Goal: Transaction & Acquisition: Purchase product/service

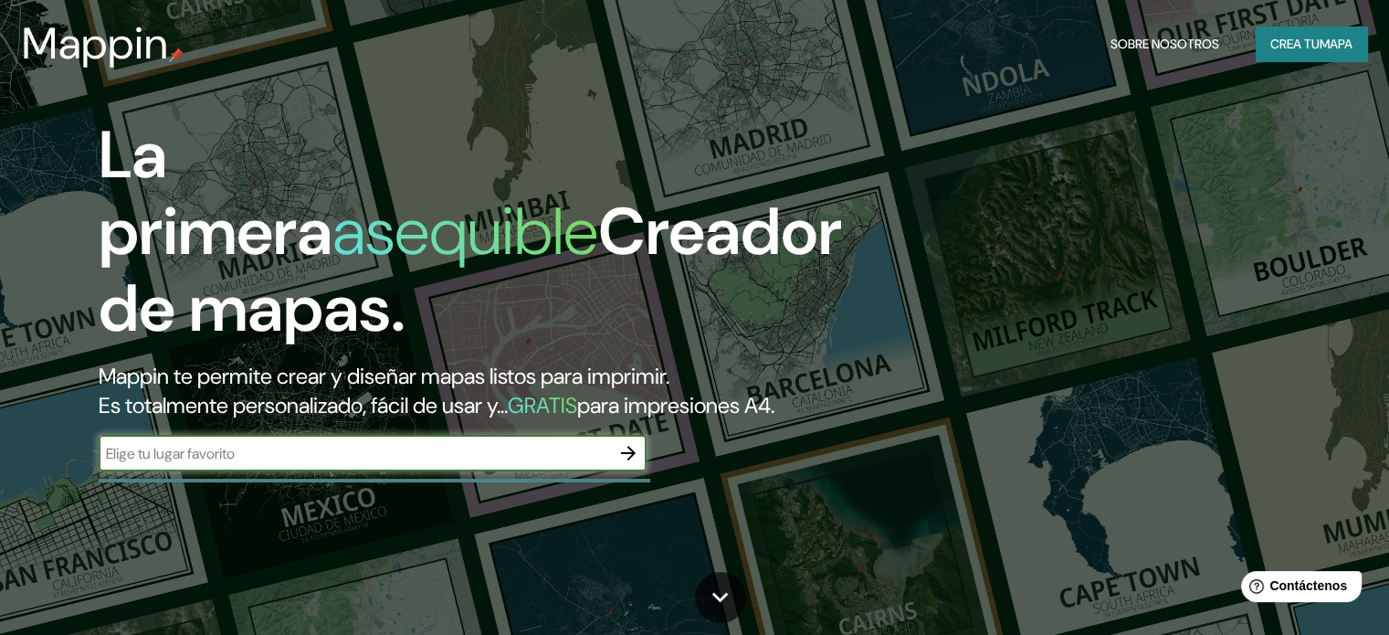
click at [411, 464] on input "text" at bounding box center [354, 453] width 511 height 21
click at [278, 467] on div "​" at bounding box center [373, 453] width 548 height 37
click at [272, 464] on input "text" at bounding box center [354, 453] width 511 height 21
type input "EL [PERSON_NAME]"
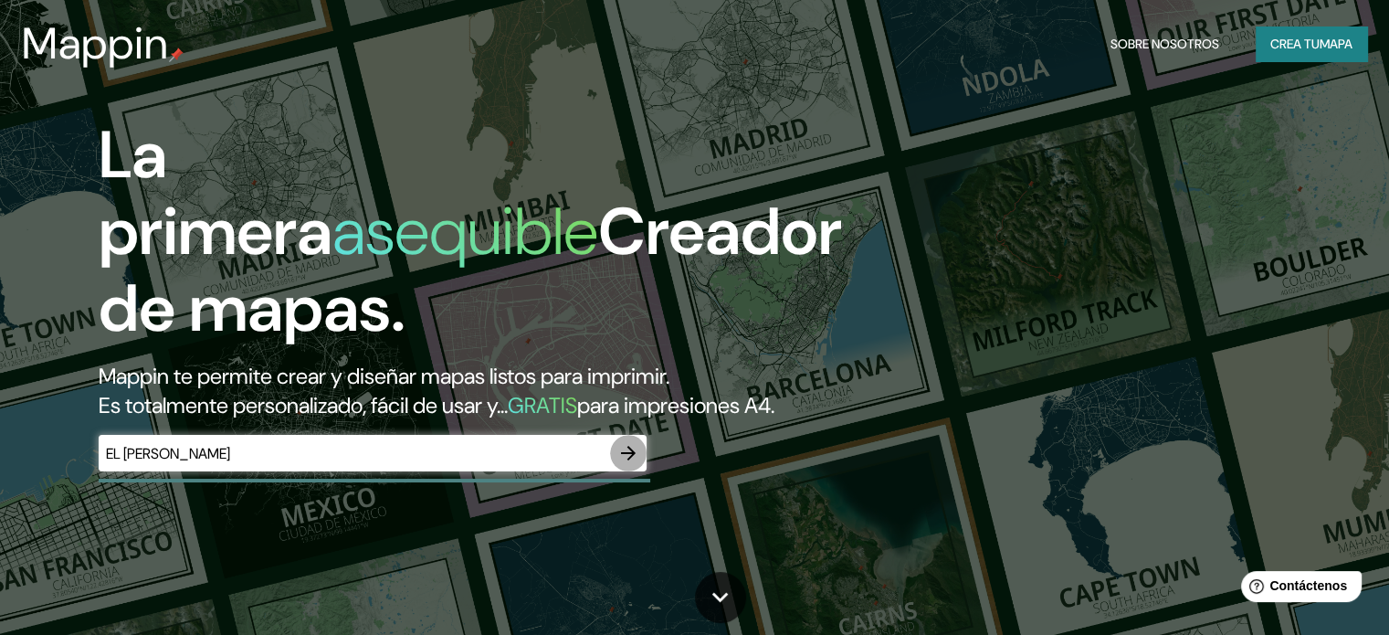
click at [623, 464] on icon "button" at bounding box center [628, 453] width 22 height 22
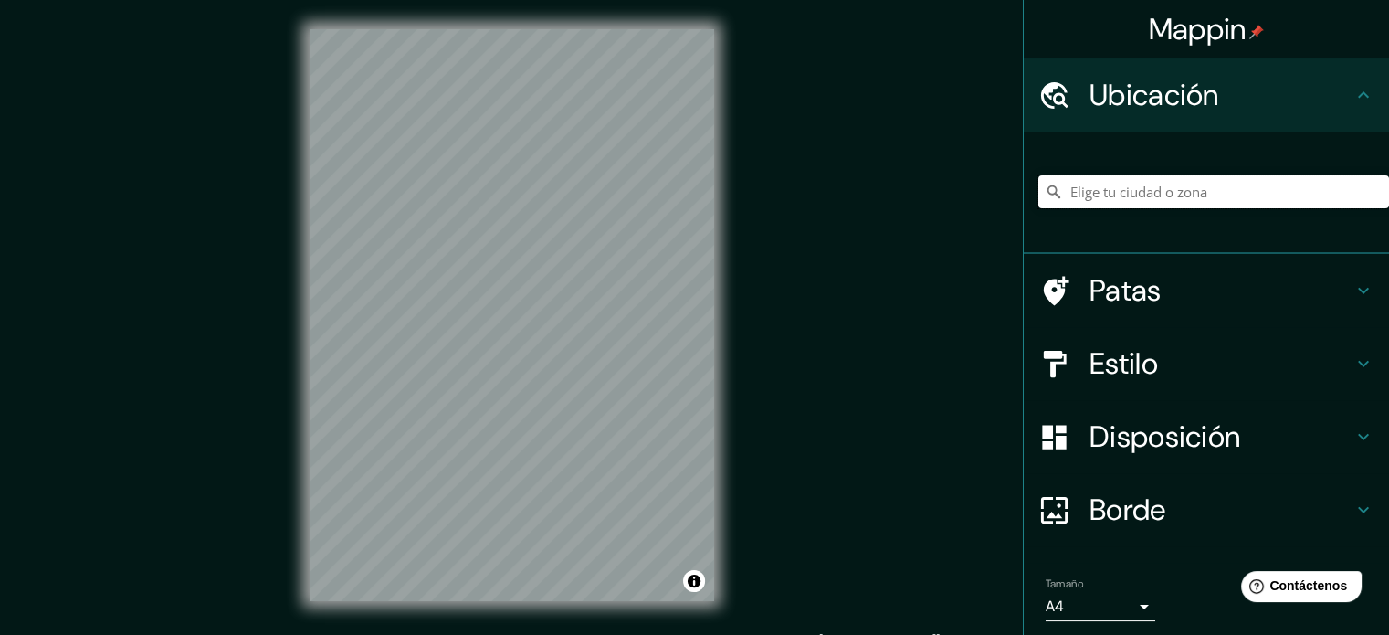
click at [1147, 195] on input "Elige tu ciudad o zona" at bounding box center [1213, 191] width 351 height 33
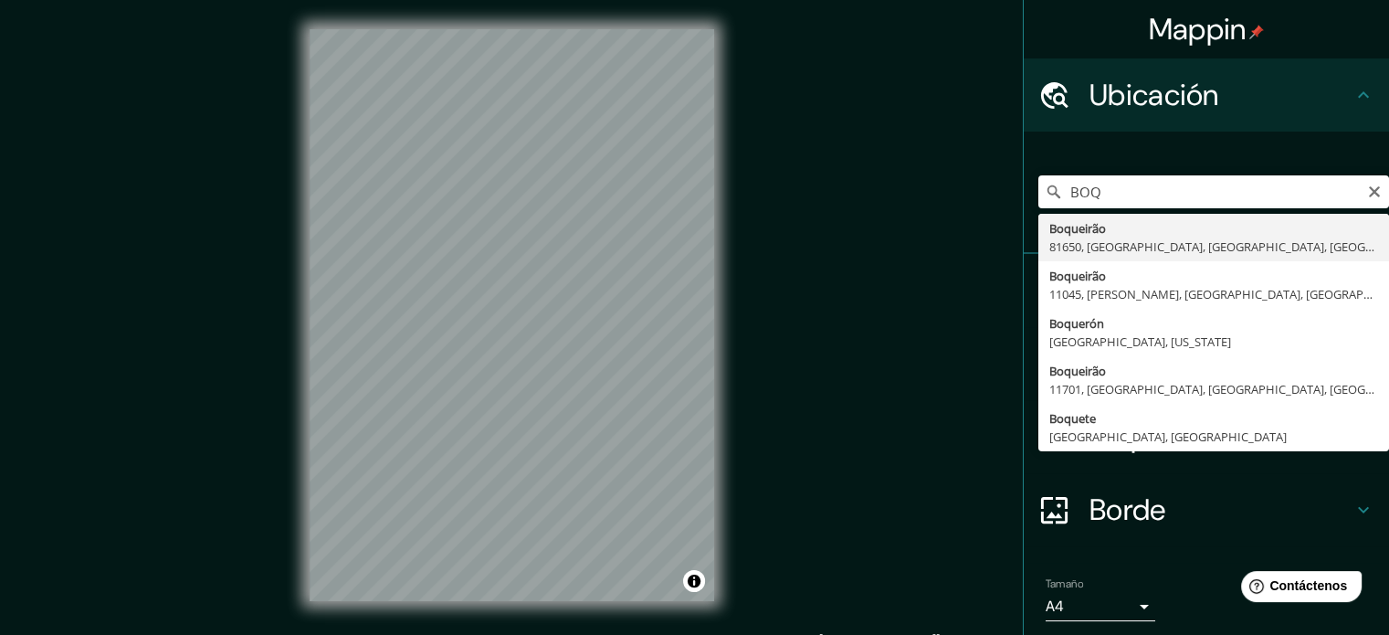
type input "Boquete, [GEOGRAPHIC_DATA], [GEOGRAPHIC_DATA]"
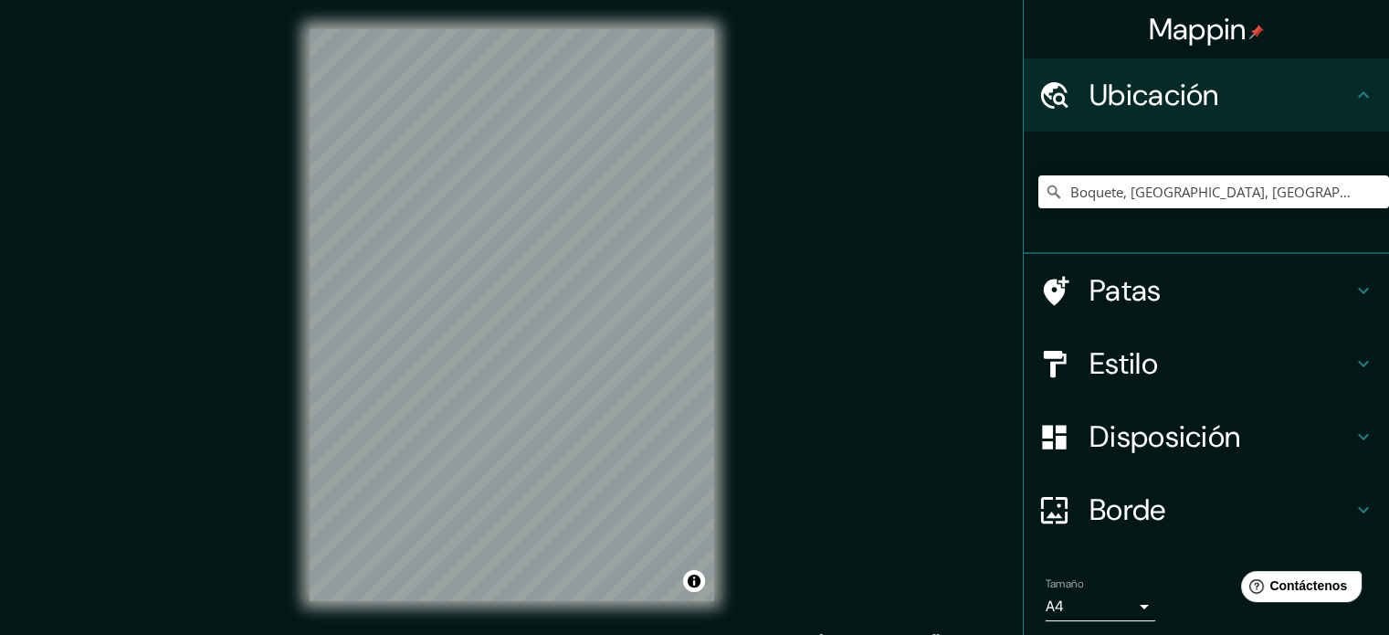
scroll to position [3, 0]
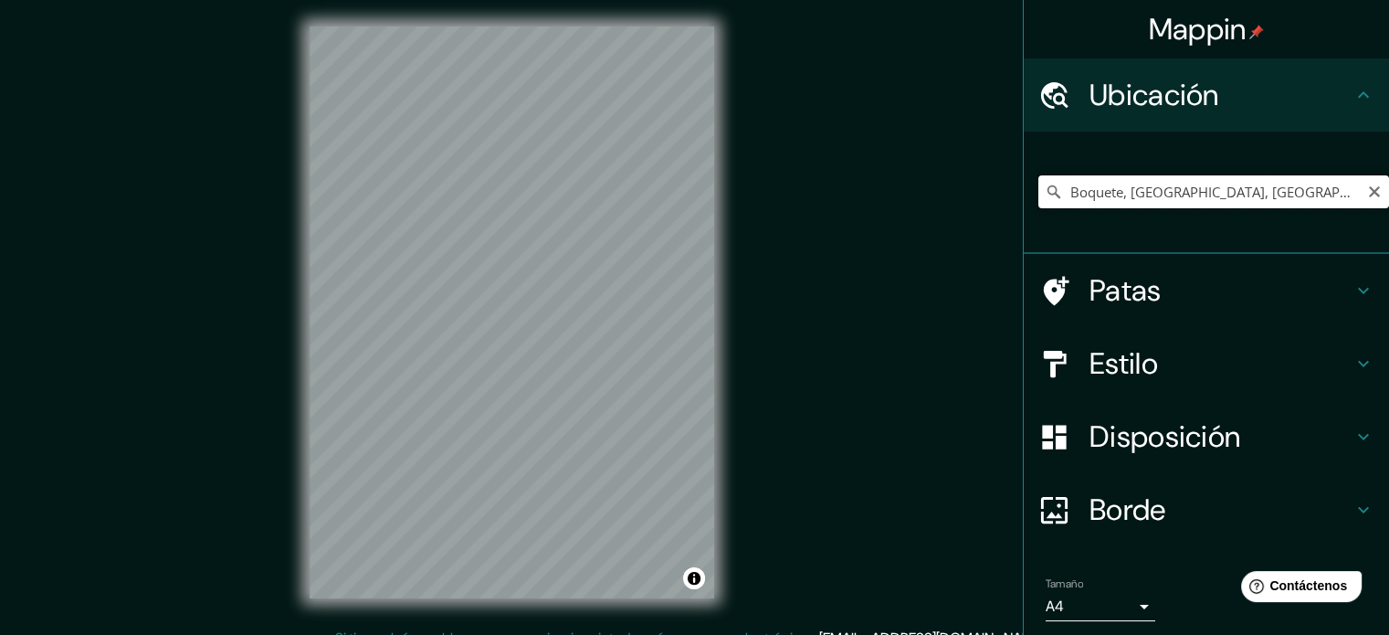
click at [1318, 184] on input "Boquete, [GEOGRAPHIC_DATA], [GEOGRAPHIC_DATA]" at bounding box center [1213, 191] width 351 height 33
click at [1369, 190] on icon "Claro" at bounding box center [1374, 191] width 11 height 11
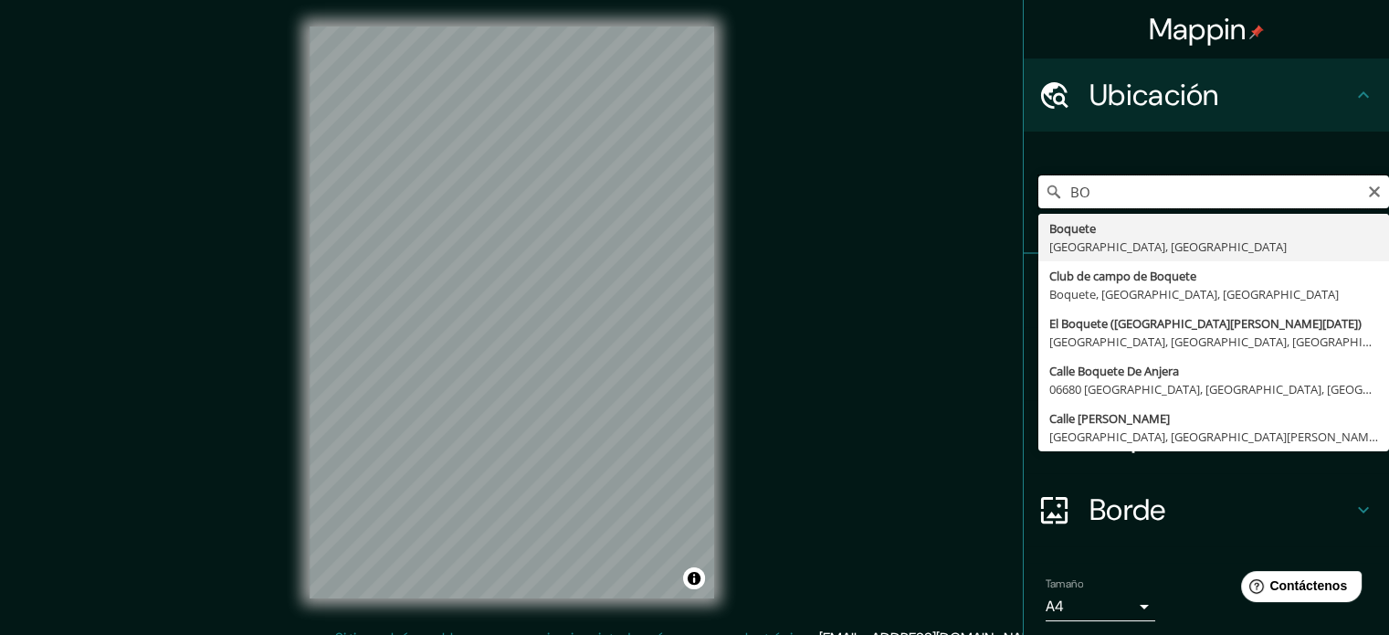
type input "B"
type input "E"
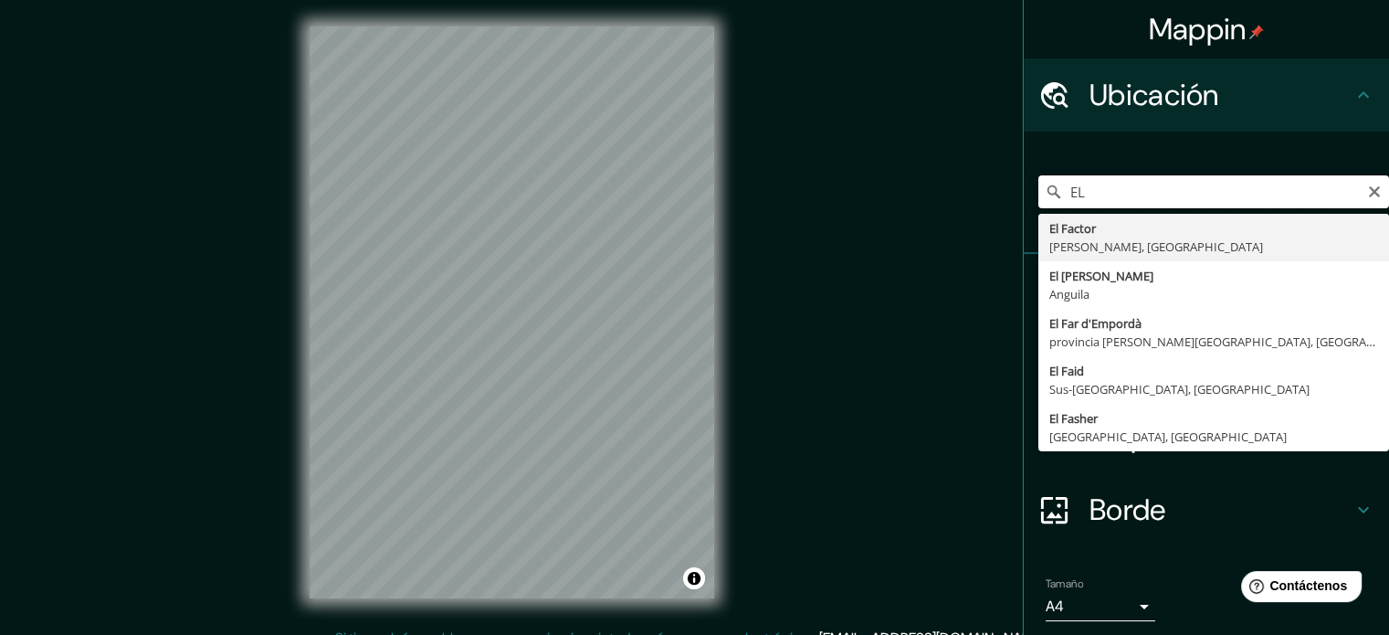
type input "E"
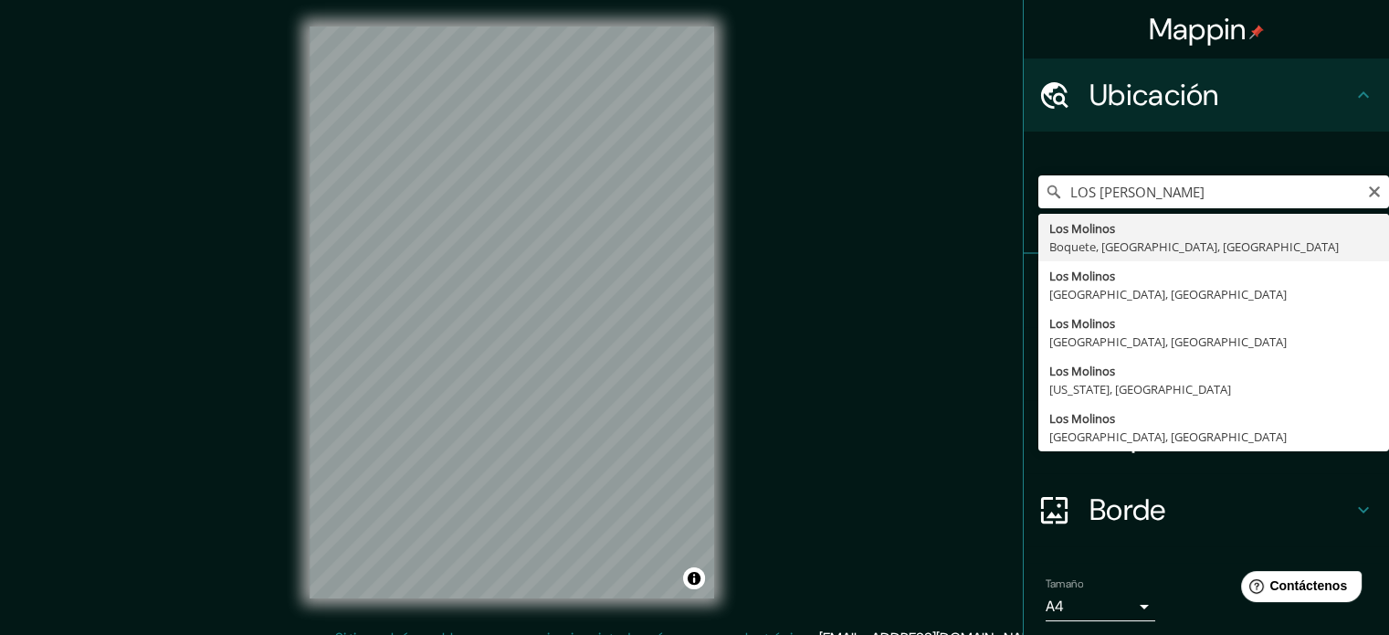
type input "Los Molinos, [GEOGRAPHIC_DATA], [GEOGRAPHIC_DATA], [GEOGRAPHIC_DATA]"
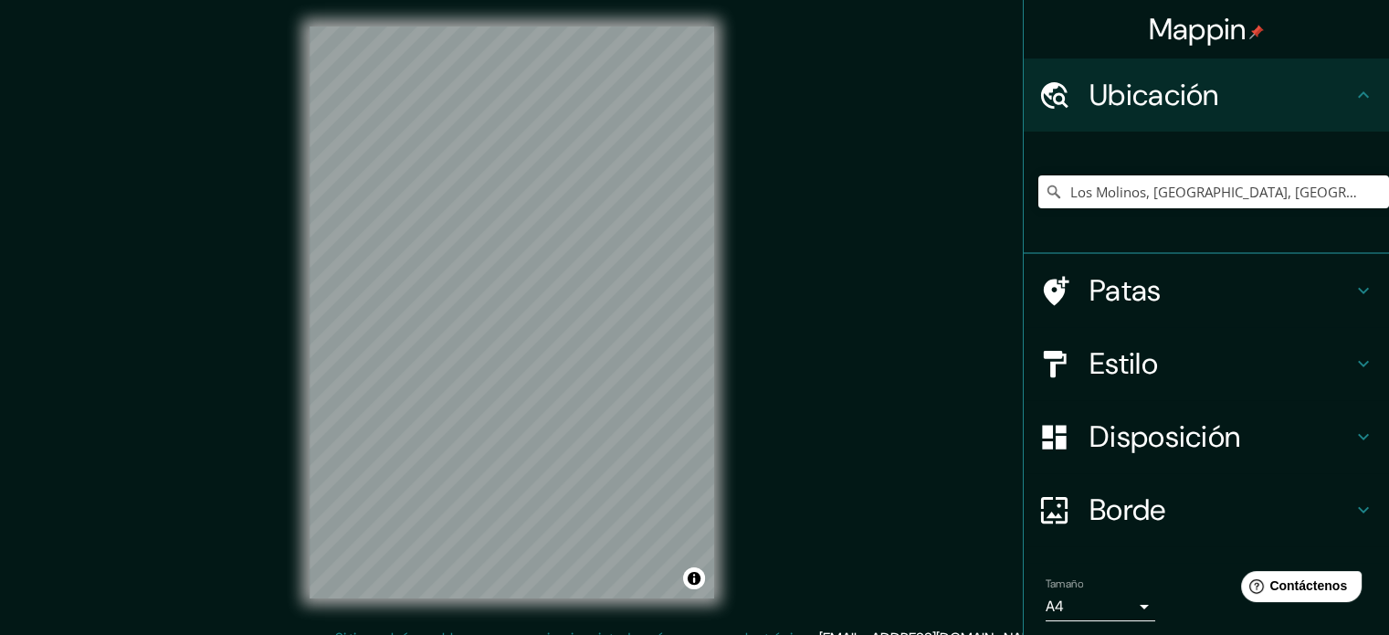
click at [1352, 285] on icon at bounding box center [1363, 290] width 22 height 22
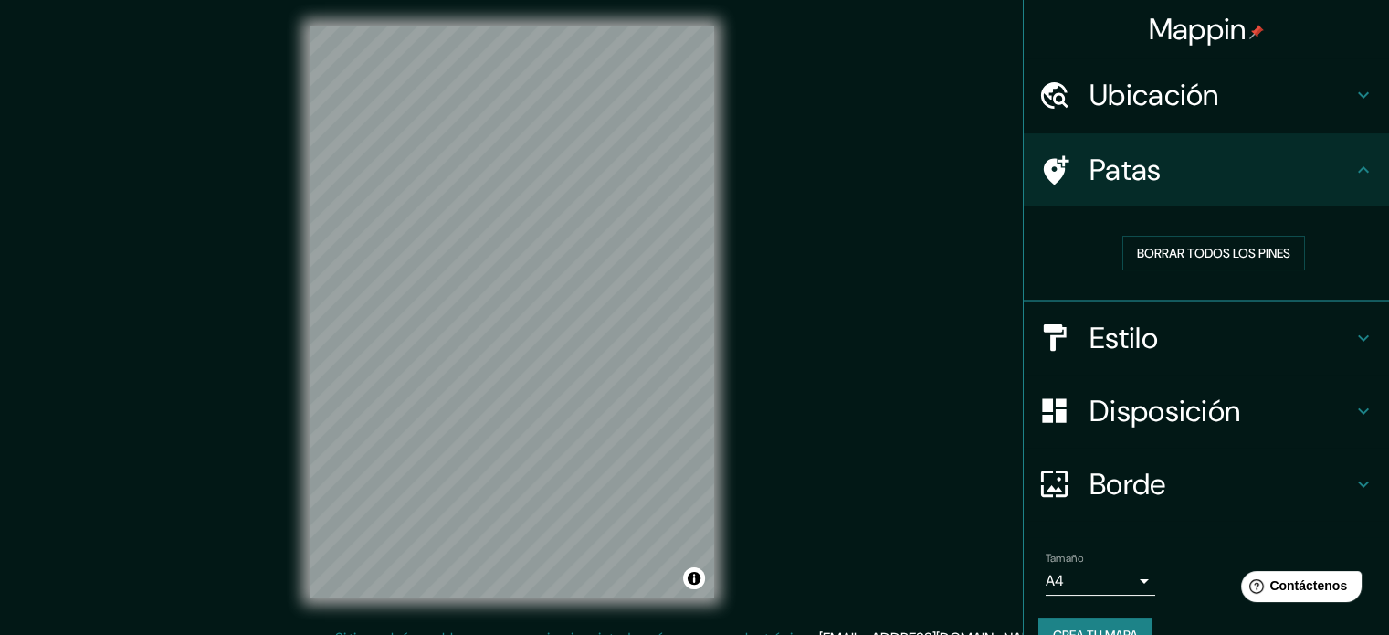
click at [1049, 173] on icon at bounding box center [1054, 170] width 32 height 32
click at [1323, 93] on h4 "Ubicación" at bounding box center [1220, 95] width 263 height 37
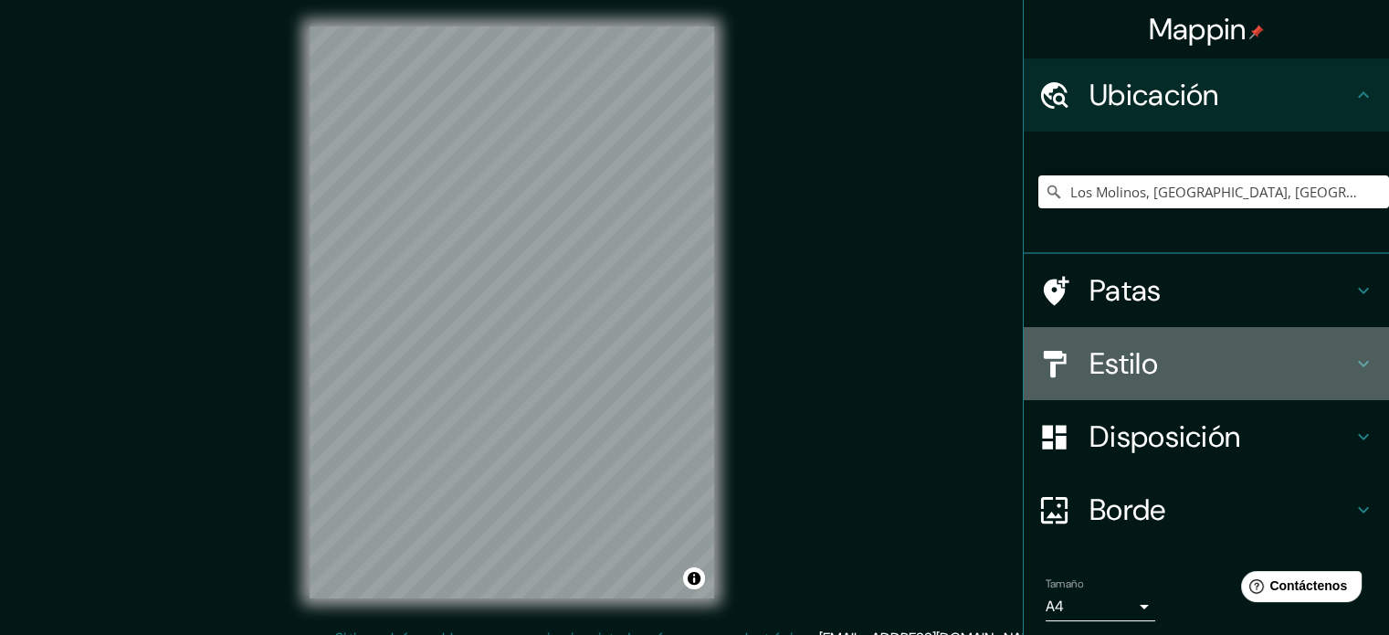
click at [1352, 354] on icon at bounding box center [1363, 363] width 22 height 22
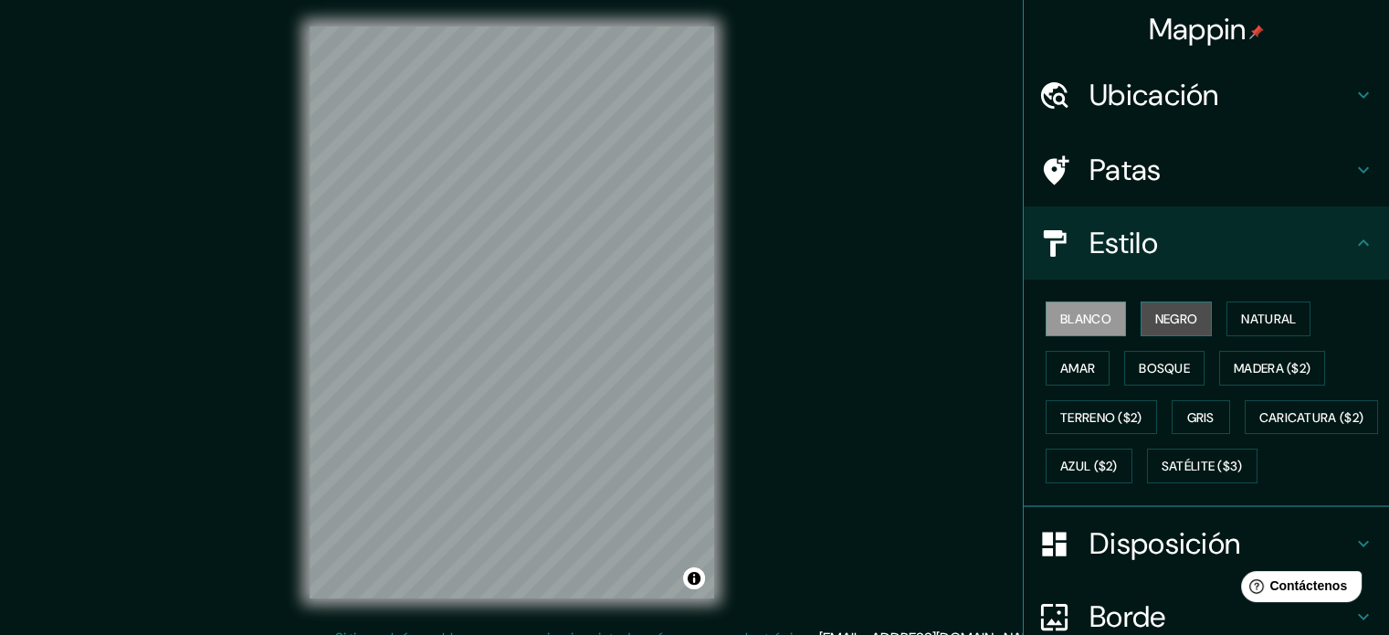
click at [1180, 321] on font "Negro" at bounding box center [1176, 318] width 43 height 16
click at [1076, 316] on font "Blanco" at bounding box center [1085, 318] width 51 height 16
click at [1264, 326] on font "Natural" at bounding box center [1268, 319] width 55 height 24
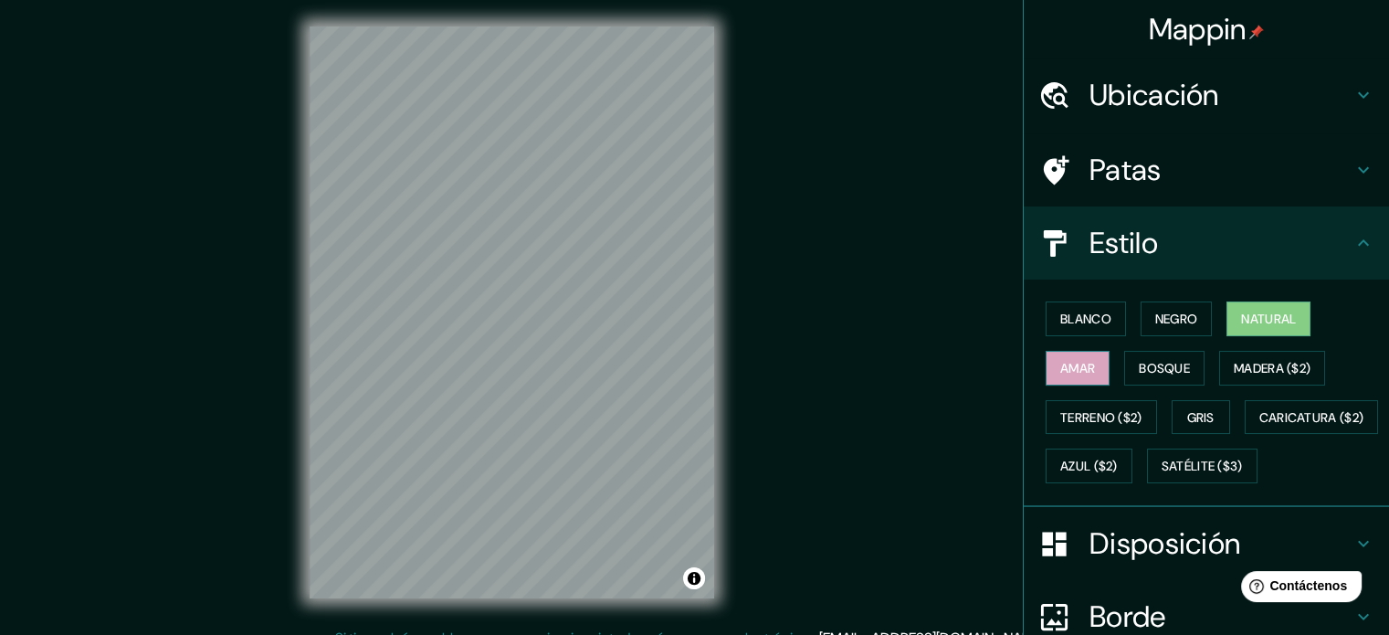
click at [1087, 368] on button "Amar" at bounding box center [1077, 368] width 64 height 35
click at [1150, 368] on font "Bosque" at bounding box center [1164, 368] width 51 height 16
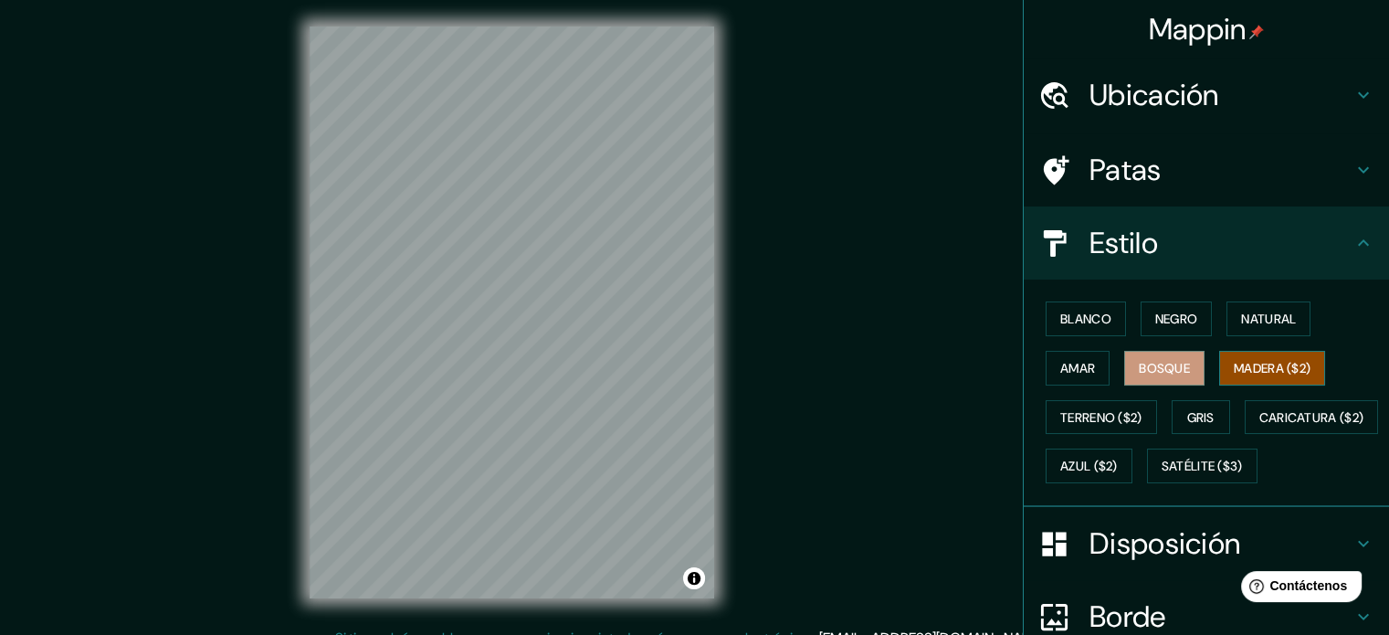
click at [1293, 370] on font "Madera ($2)" at bounding box center [1272, 368] width 77 height 16
click at [1077, 400] on button "Terreno ($2)" at bounding box center [1100, 417] width 111 height 35
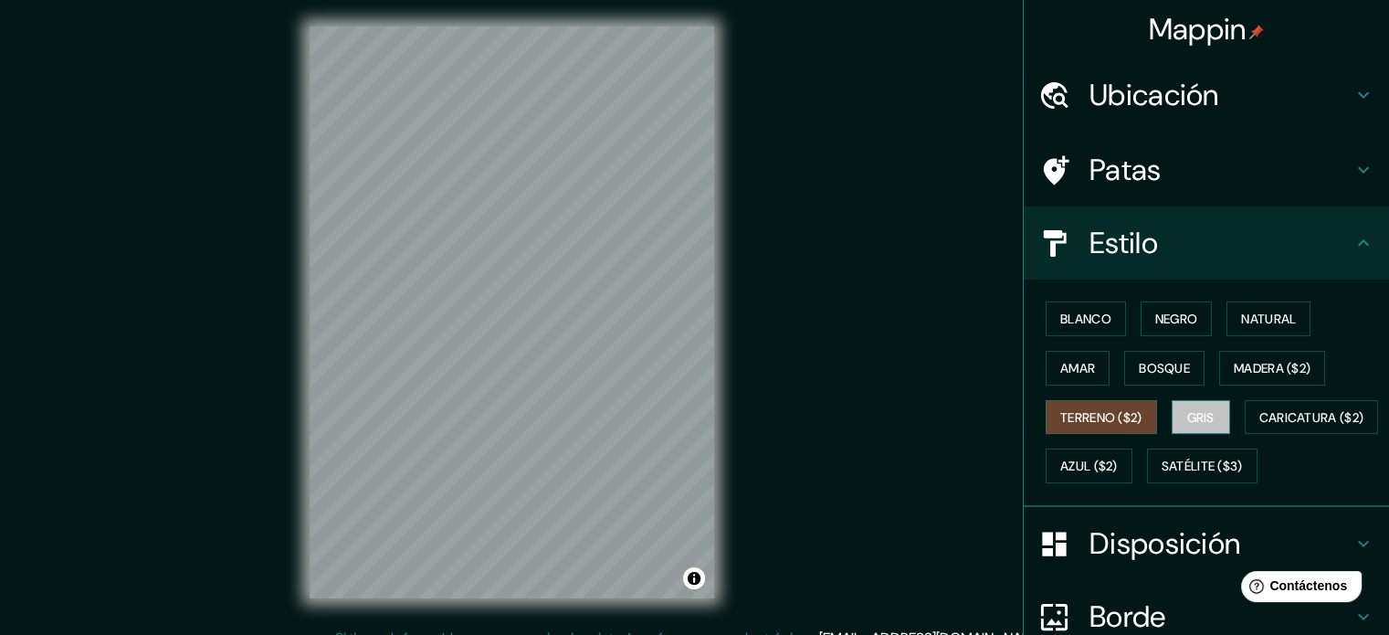
click at [1192, 405] on font "Gris" at bounding box center [1200, 417] width 27 height 24
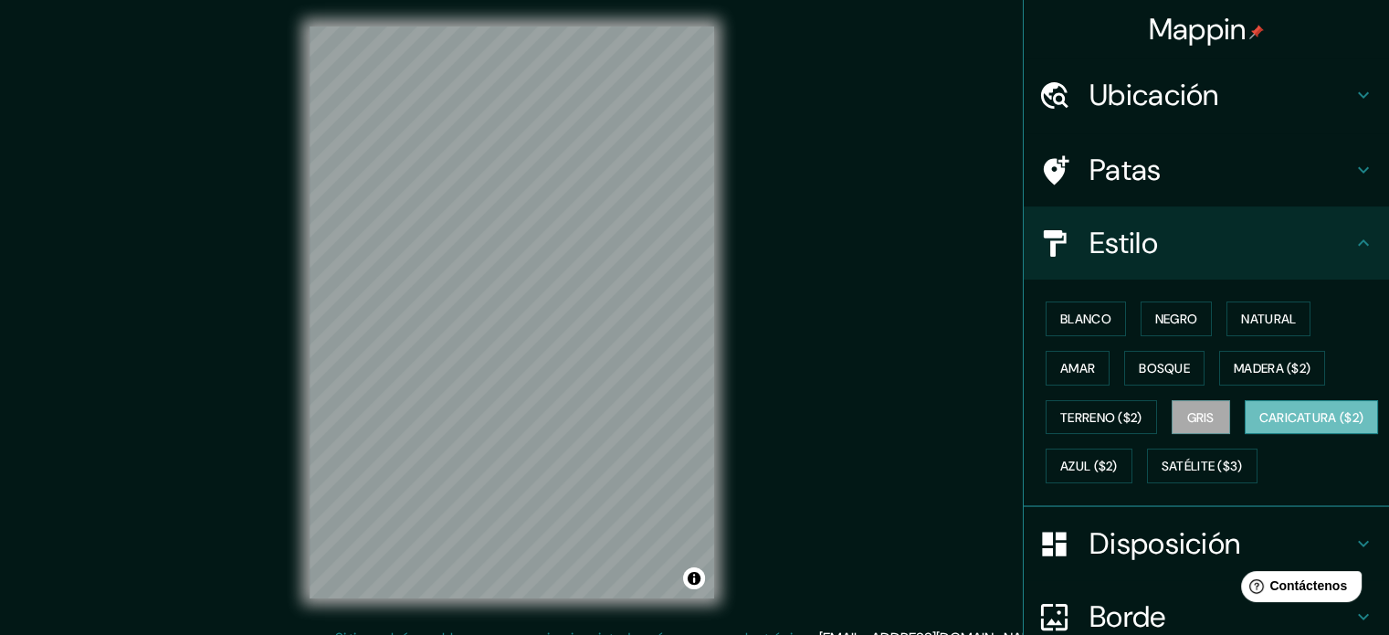
click at [1259, 425] on font "Caricatura ($2)" at bounding box center [1311, 417] width 105 height 16
click at [1070, 317] on font "Blanco" at bounding box center [1085, 318] width 51 height 16
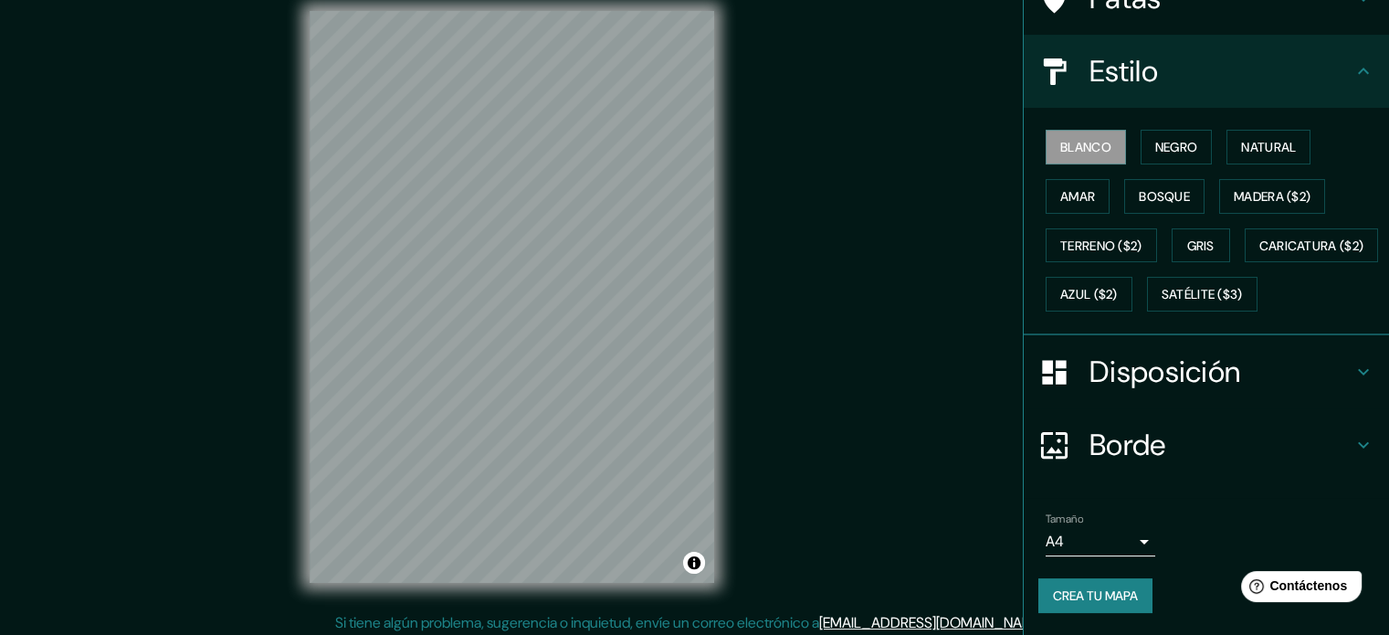
scroll to position [24, 0]
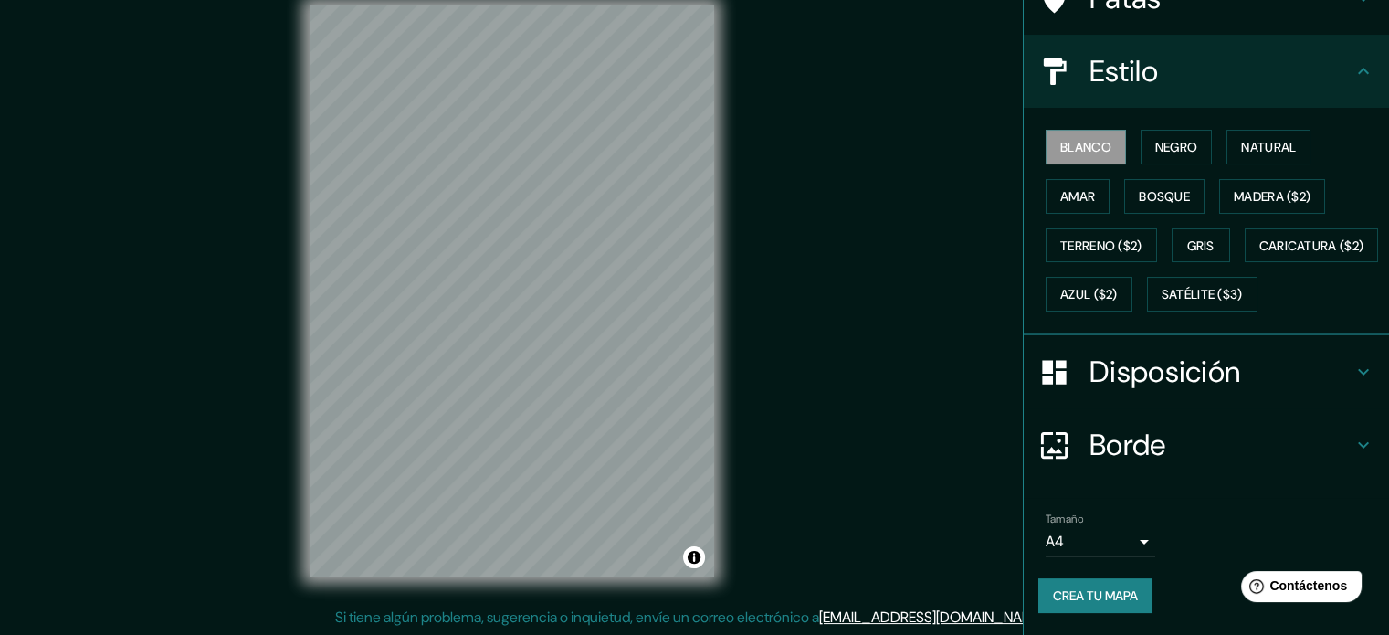
click at [1119, 536] on body "Mappin Ubicación Los Molinos, [GEOGRAPHIC_DATA], [GEOGRAPHIC_DATA], [GEOGRAPHIC…" at bounding box center [694, 293] width 1389 height 635
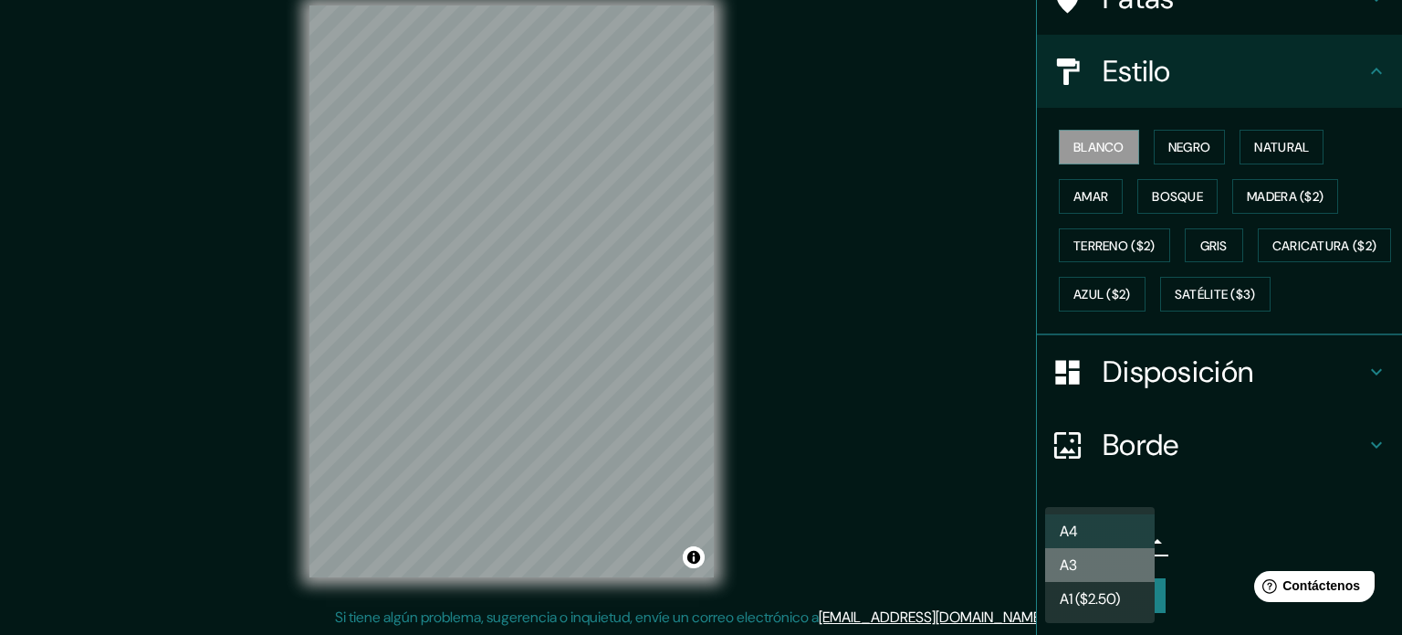
click at [1100, 569] on li "A3" at bounding box center [1100, 565] width 110 height 34
type input "a4"
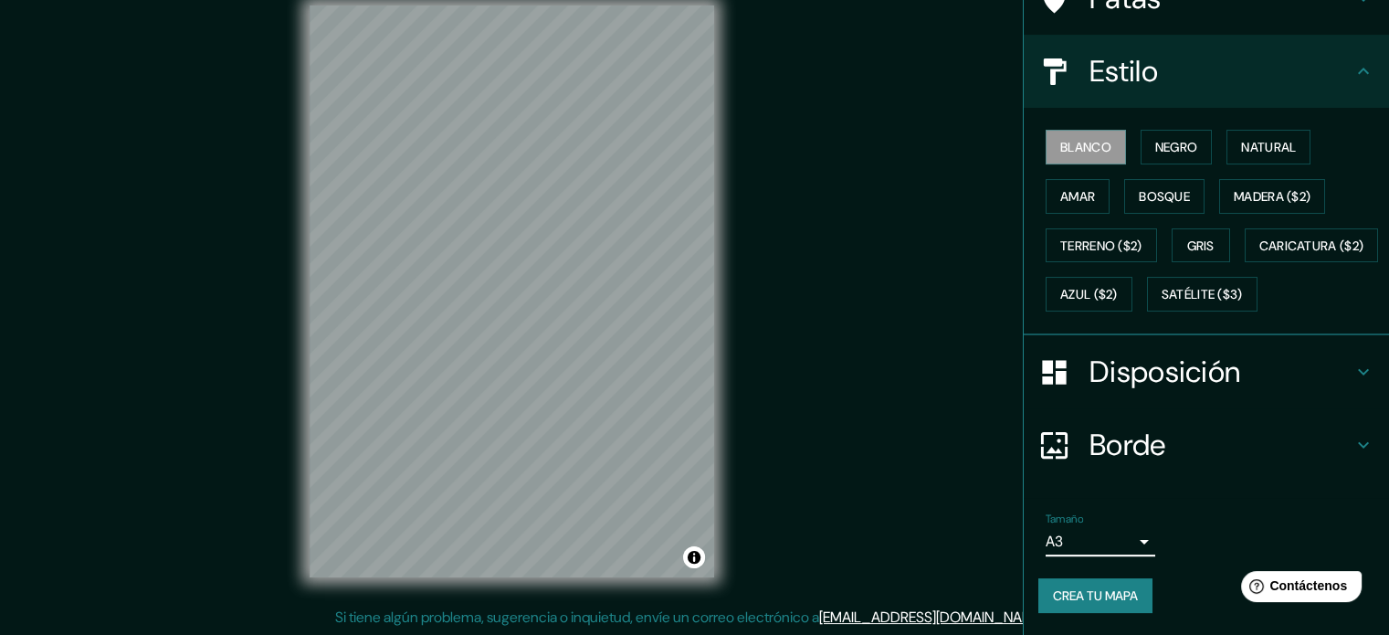
click at [1352, 375] on icon at bounding box center [1363, 372] width 22 height 22
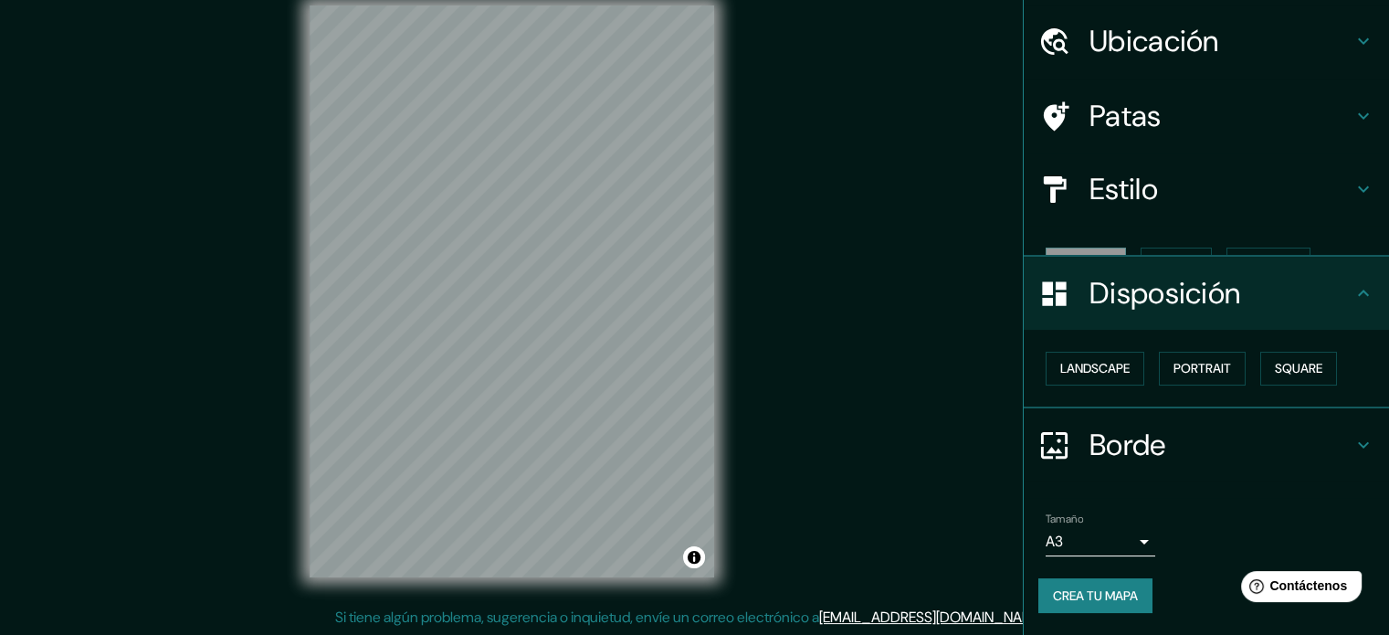
scroll to position [22, 0]
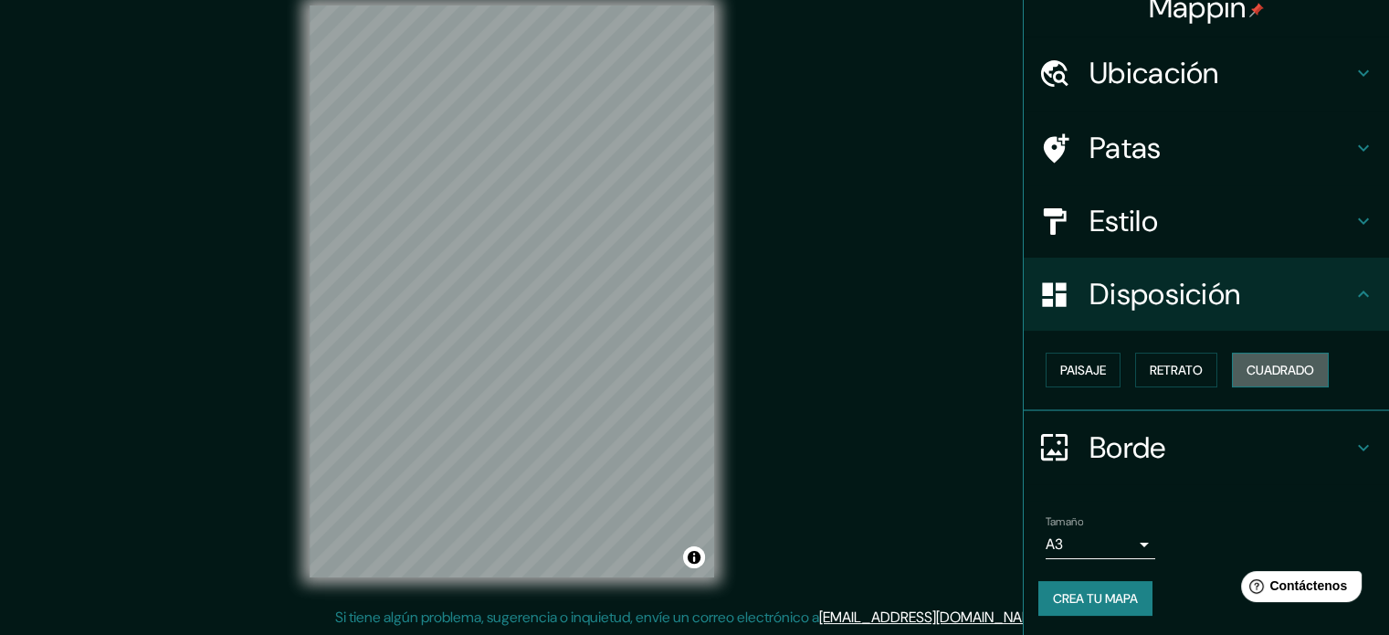
click at [1258, 364] on font "Cuadrado" at bounding box center [1280, 370] width 68 height 16
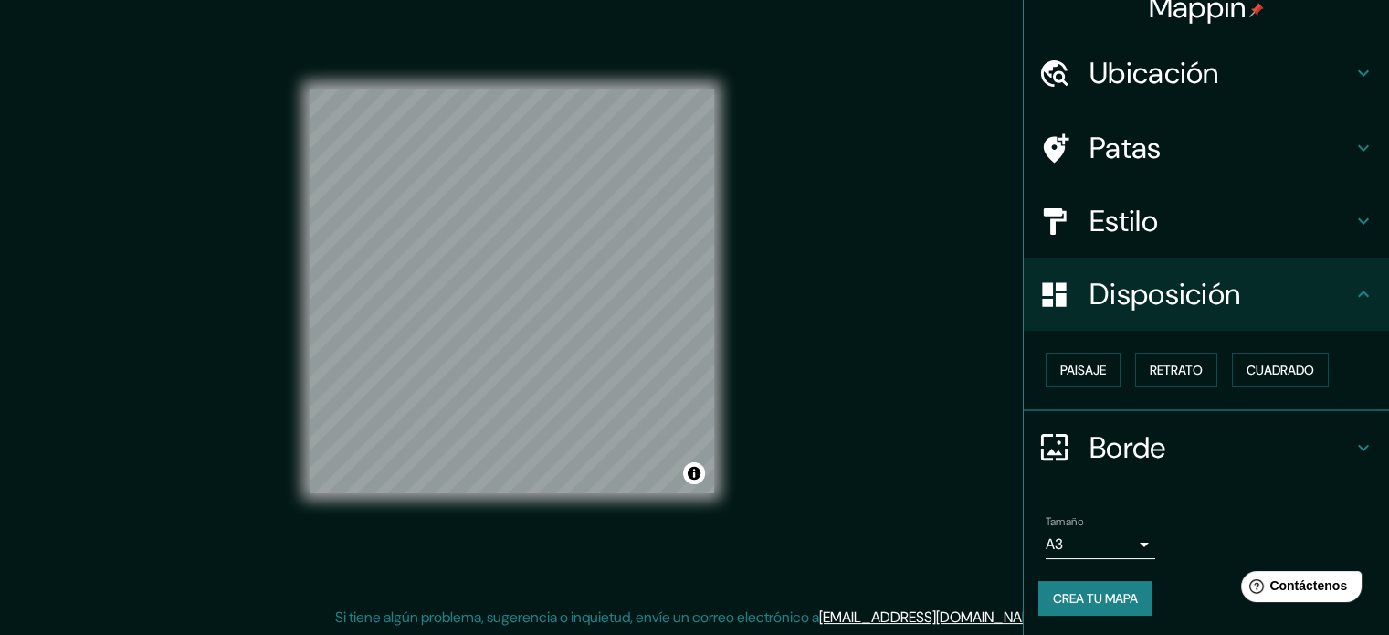
click at [1352, 445] on icon at bounding box center [1363, 447] width 22 height 22
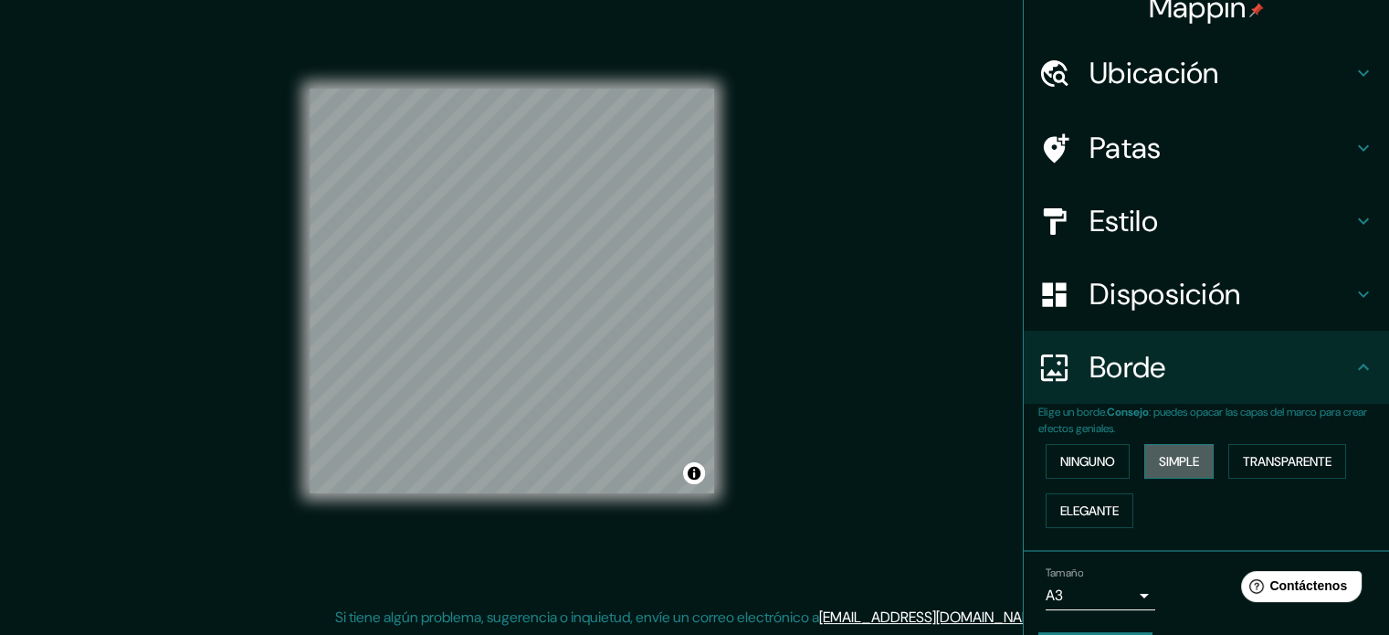
click at [1164, 453] on font "Simple" at bounding box center [1179, 461] width 40 height 16
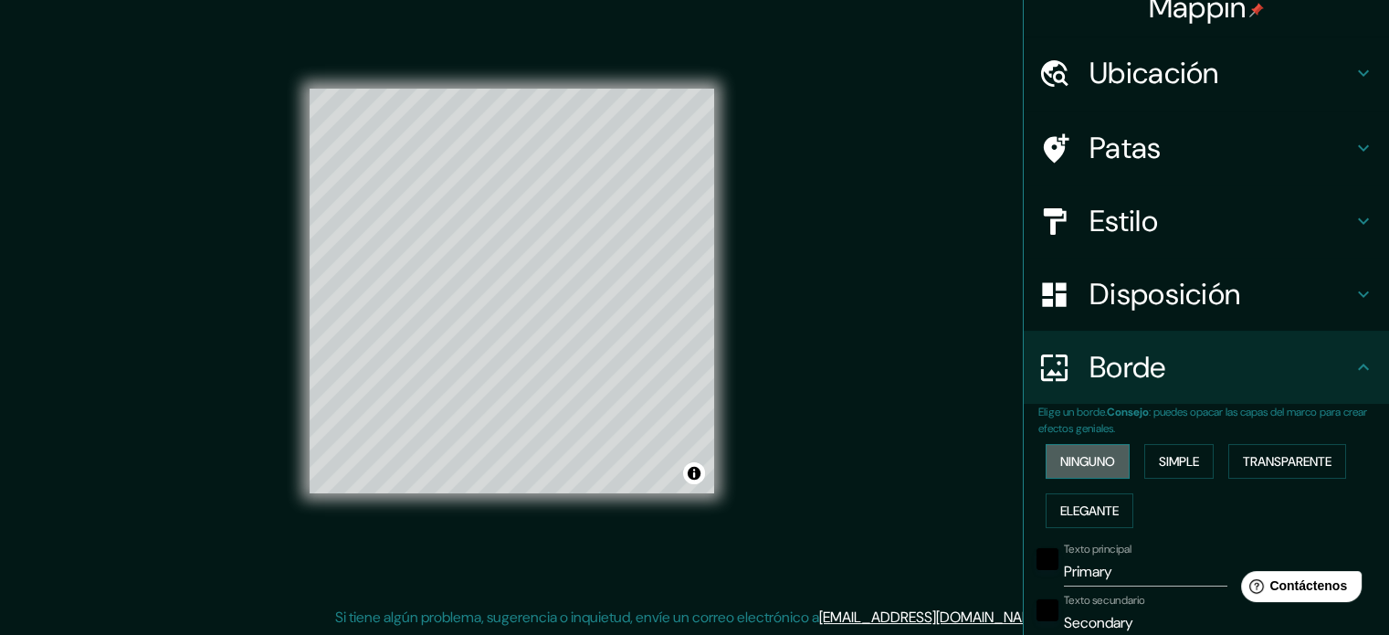
click at [1074, 456] on font "Ninguno" at bounding box center [1087, 461] width 55 height 16
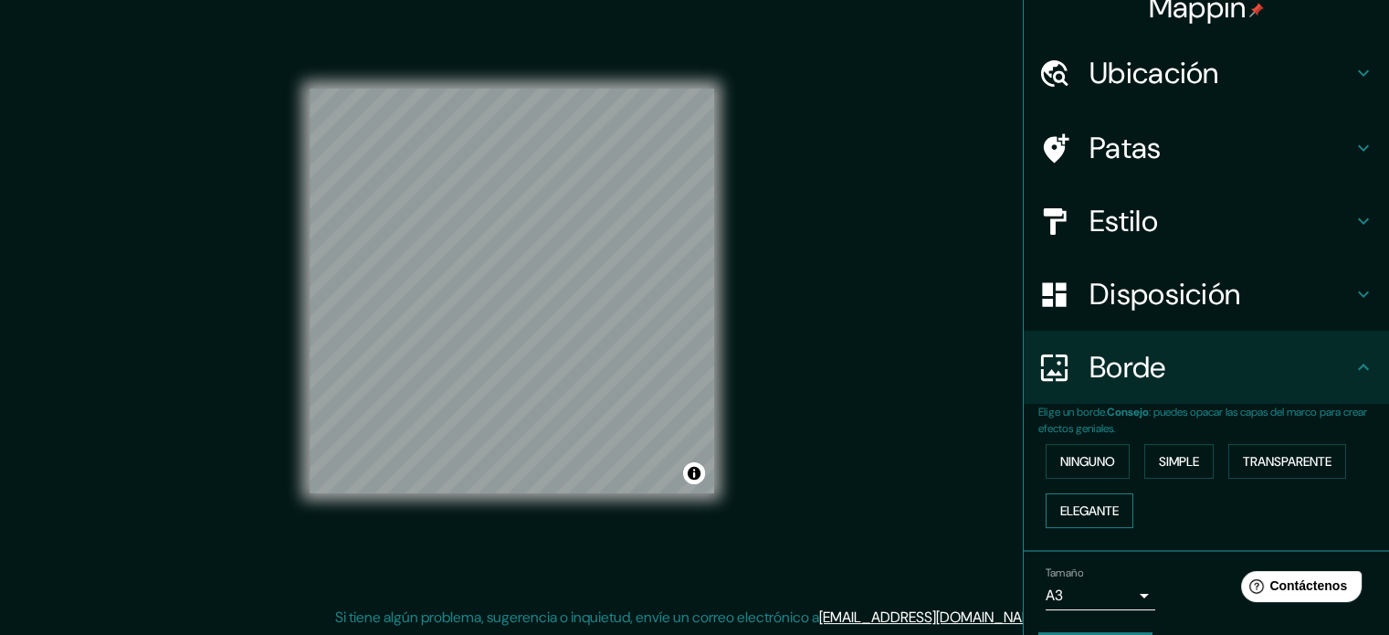
click at [1096, 514] on font "Elegante" at bounding box center [1089, 510] width 58 height 16
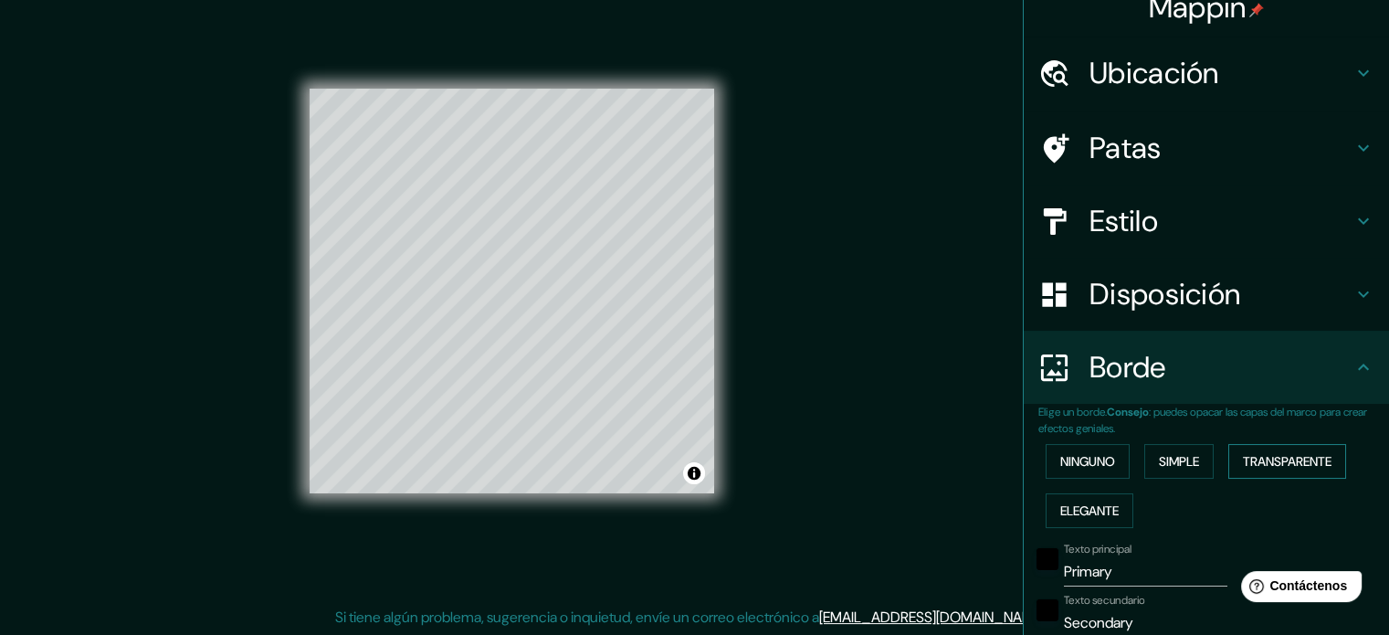
click at [1308, 463] on font "Transparente" at bounding box center [1287, 461] width 89 height 16
click at [1106, 467] on button "Ninguno" at bounding box center [1087, 461] width 84 height 35
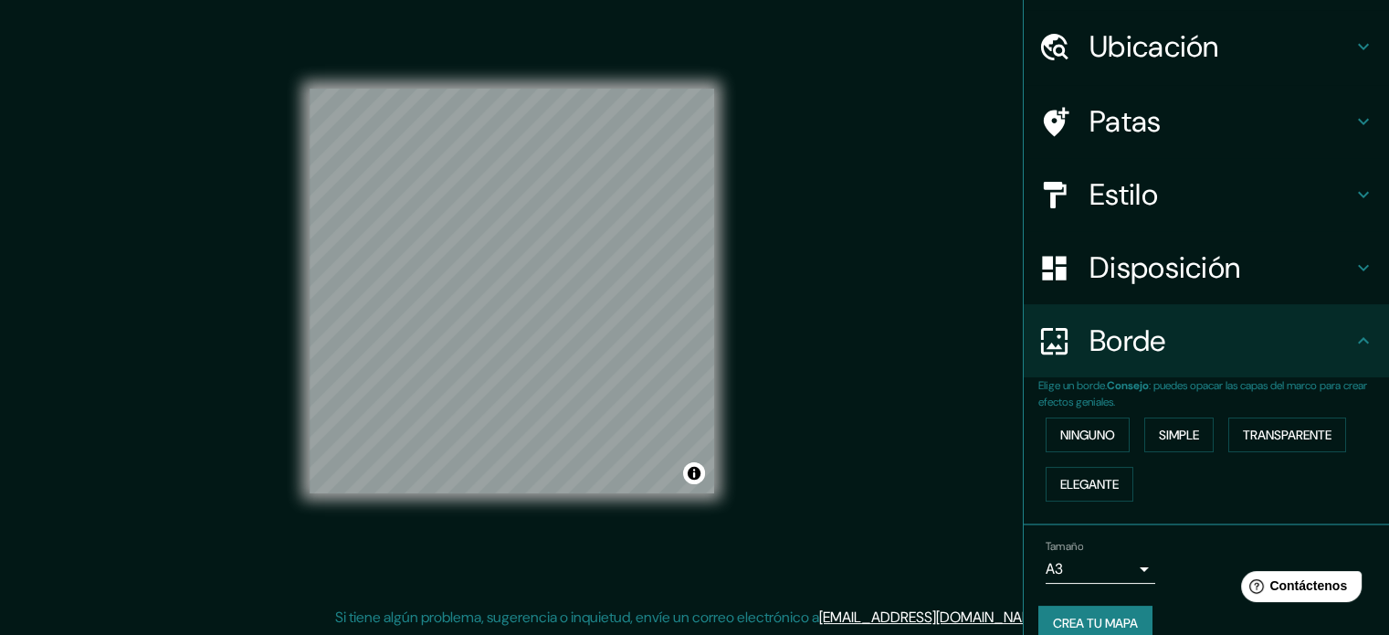
scroll to position [73, 0]
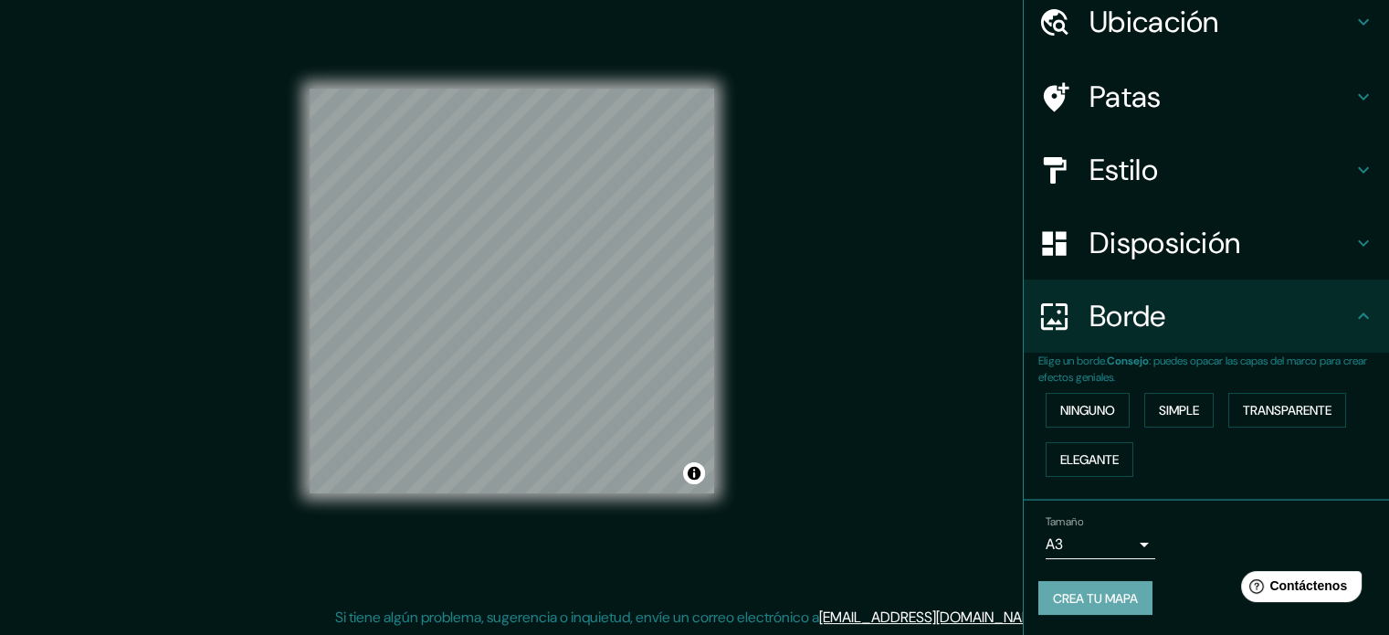
click at [1113, 591] on font "Crea tu mapa" at bounding box center [1095, 598] width 85 height 16
click at [1088, 590] on div "Crea tu mapa" at bounding box center [1206, 598] width 336 height 35
click at [1095, 592] on font "Crea tu mapa" at bounding box center [1095, 598] width 85 height 16
click at [1127, 601] on font "Crea tu mapa" at bounding box center [1095, 598] width 85 height 16
click at [1122, 602] on div "Crea tu mapa" at bounding box center [1206, 598] width 336 height 35
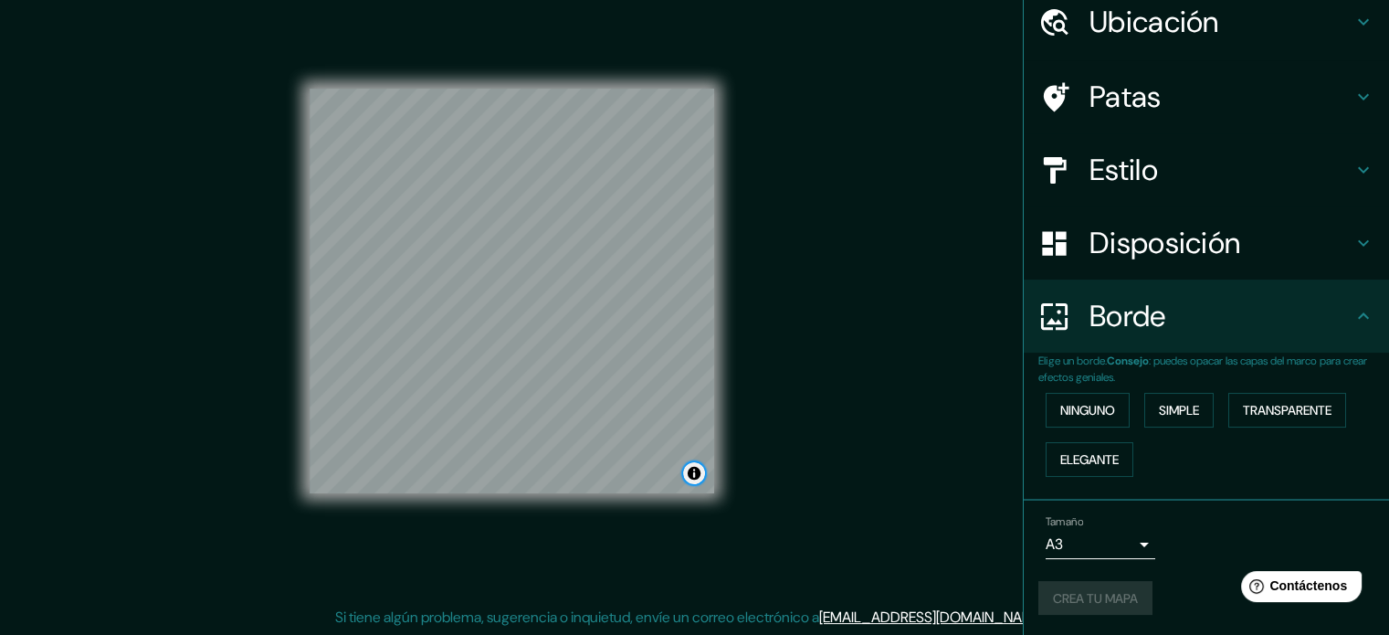
click at [697, 469] on button "Activar o desactivar atribución" at bounding box center [694, 473] width 22 height 22
click at [694, 467] on button "Activar o desactivar atribución" at bounding box center [694, 473] width 22 height 22
